Goal: Transaction & Acquisition: Purchase product/service

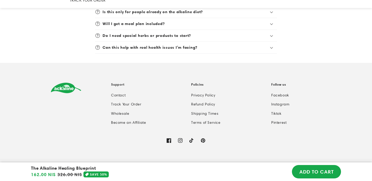
scroll to position [1402, 0]
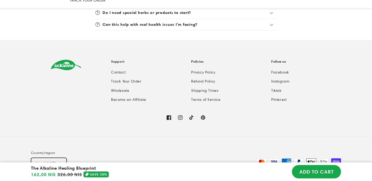
click at [51, 158] on button "Israel (ILS ₪)" at bounding box center [49, 163] width 36 height 11
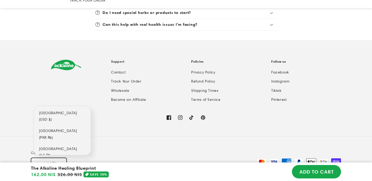
scroll to position [2719, 0]
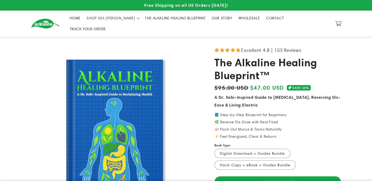
scroll to position [17, 0]
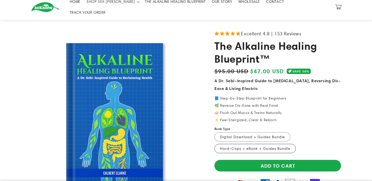
click at [243, 144] on label "Hard-Copy + eBook + Guides Bundle Variant sold out or unavailable" at bounding box center [255, 148] width 81 height 9
